Goal: Communication & Community: Share content

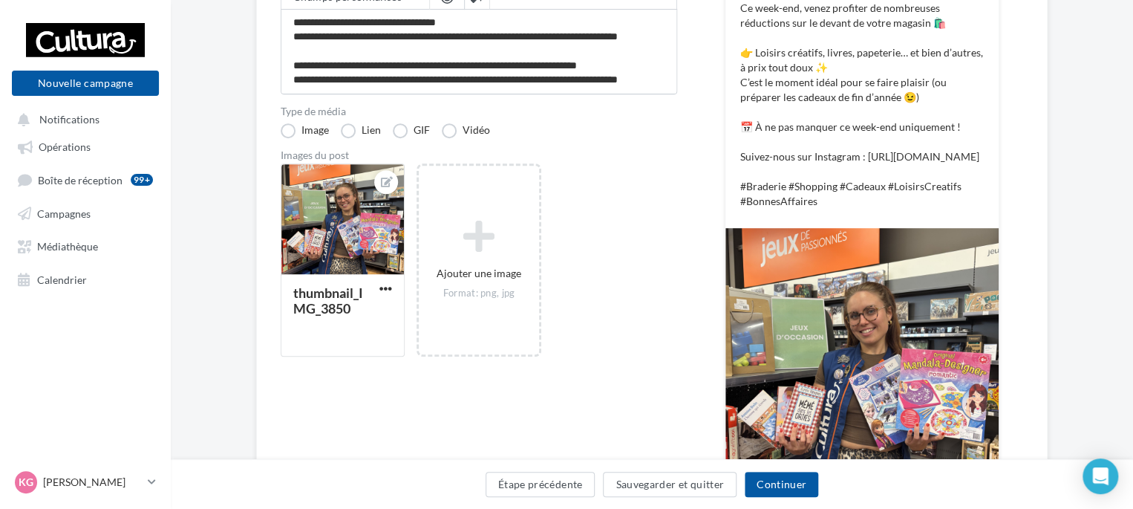
scroll to position [362, 0]
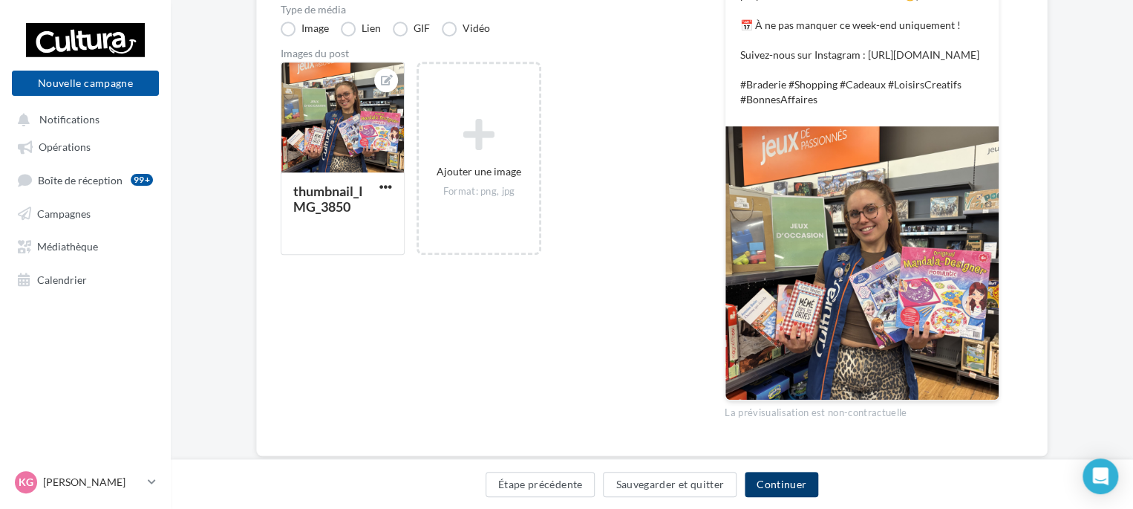
click at [772, 480] on button "Continuer" at bounding box center [782, 484] width 74 height 25
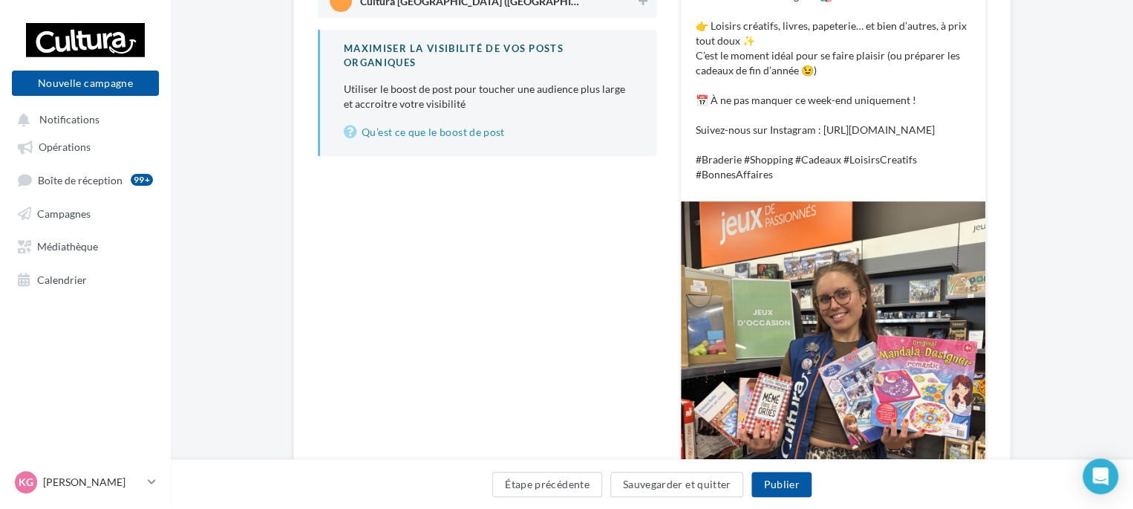
scroll to position [223, 0]
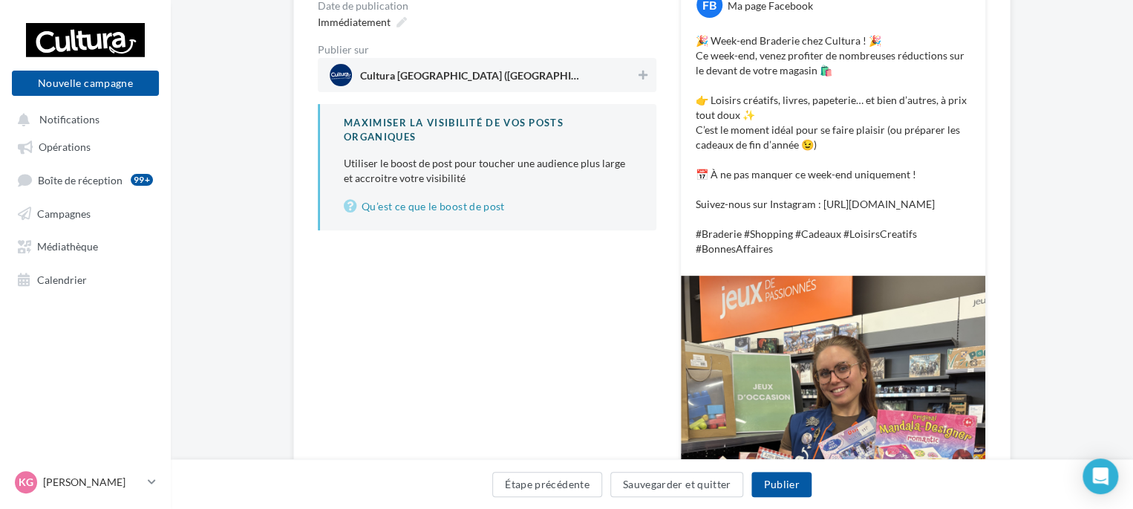
click at [652, 82] on div "Cultura [GEOGRAPHIC_DATA] ([GEOGRAPHIC_DATA])" at bounding box center [487, 75] width 339 height 34
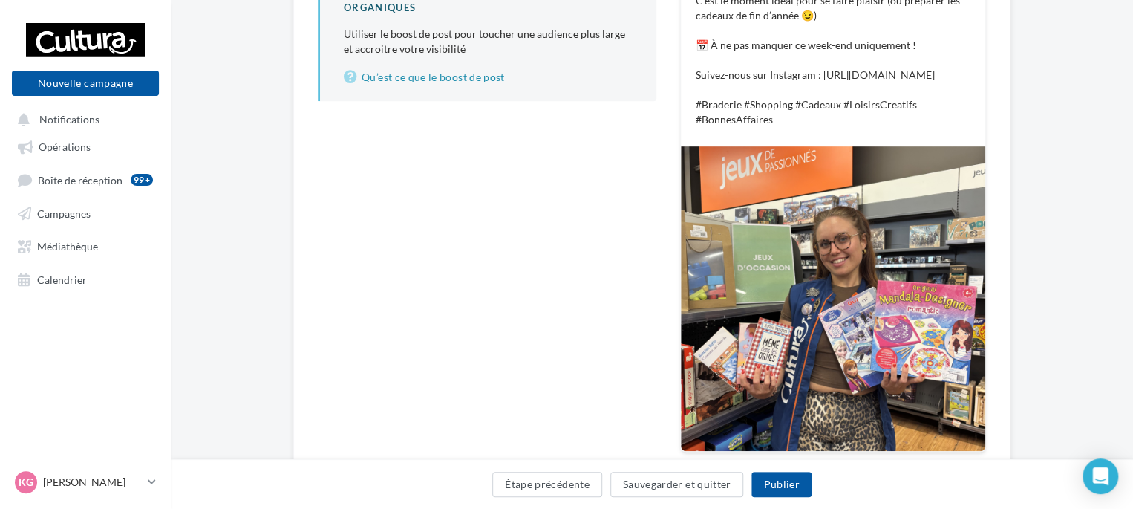
scroll to position [440, 0]
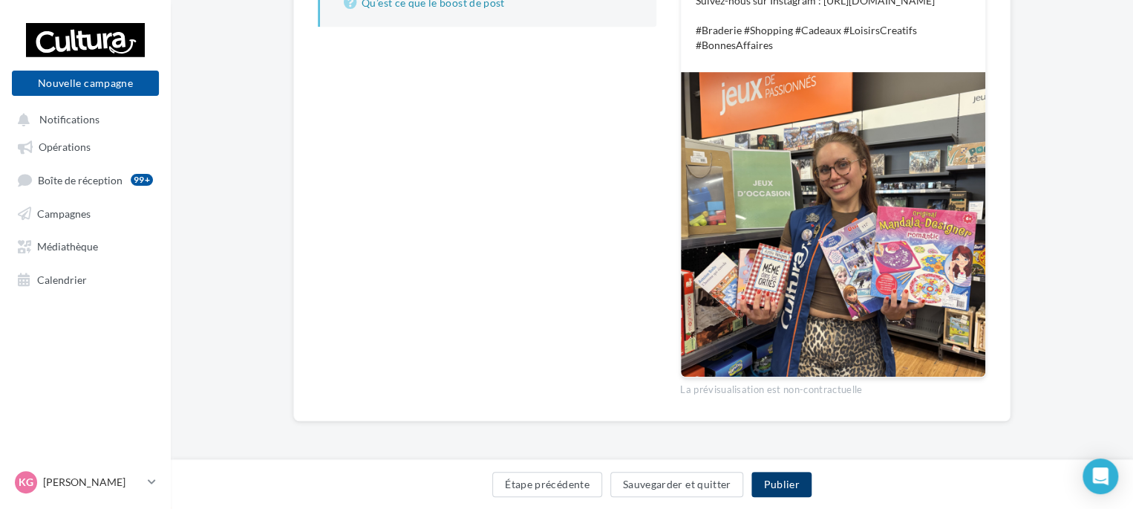
click at [789, 486] on button "Publier" at bounding box center [780, 484] width 59 height 25
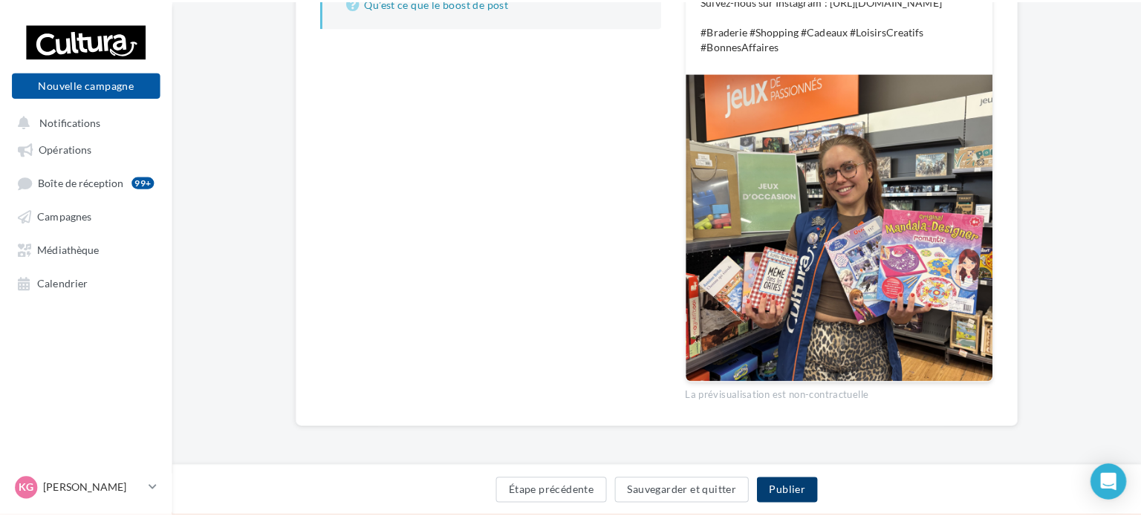
scroll to position [433, 0]
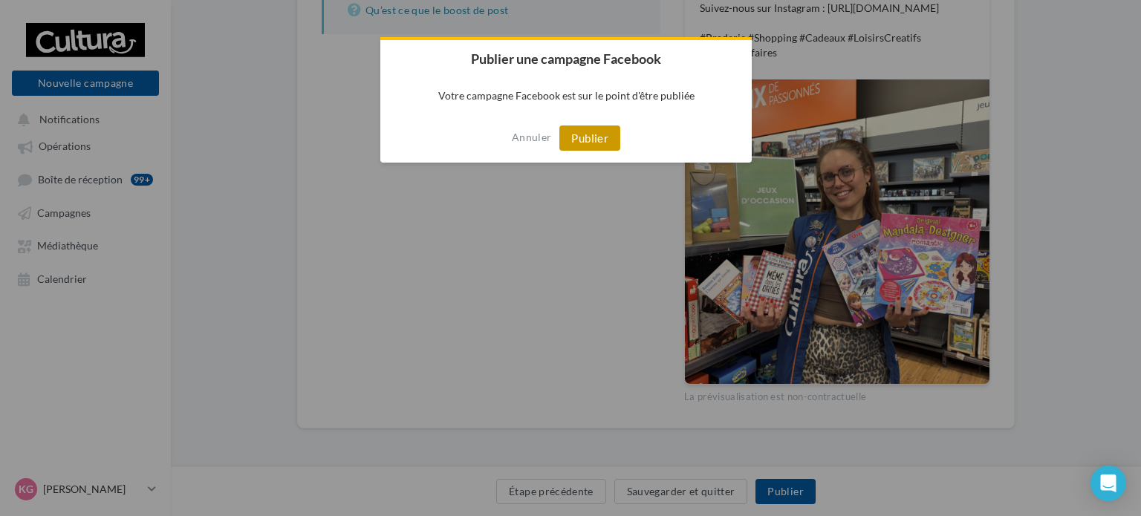
click at [599, 139] on button "Publier" at bounding box center [589, 137] width 61 height 25
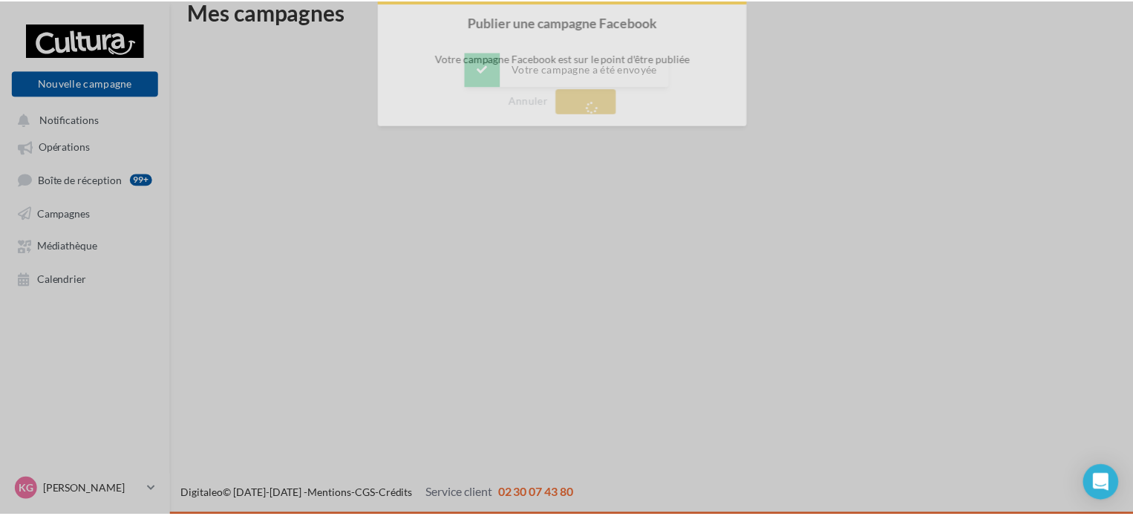
scroll to position [24, 0]
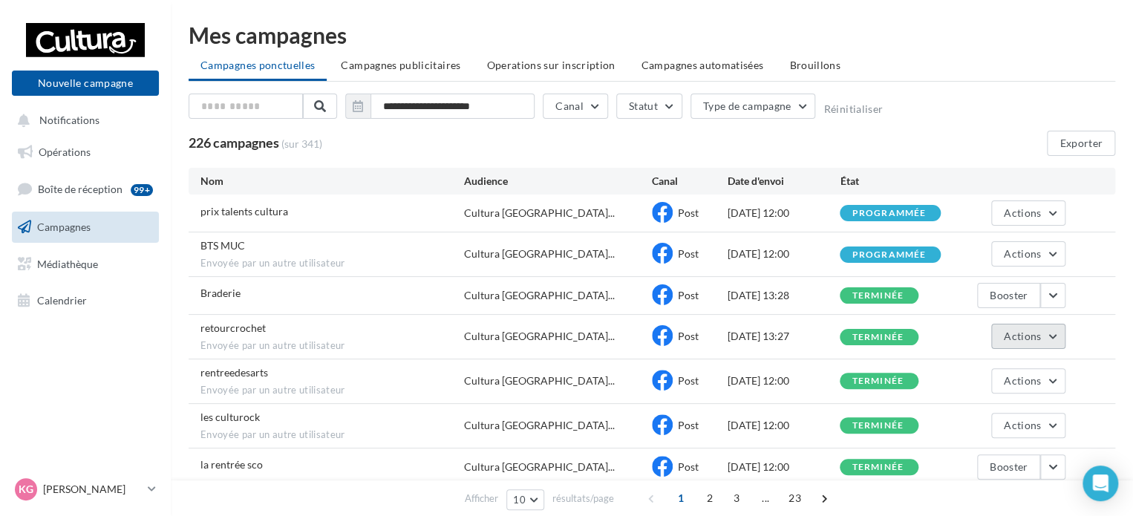
click at [1057, 341] on button "Actions" at bounding box center [1028, 336] width 74 height 25
click at [988, 109] on div "**********" at bounding box center [652, 109] width 927 height 31
click at [1049, 252] on button "Actions" at bounding box center [1028, 253] width 74 height 25
click at [1097, 270] on div "BTS MUC Envoyée par un autre utilisateur Cultura Neuville-en-Ferra... Post 08/0…" at bounding box center [652, 254] width 927 height 44
